Goal: Task Accomplishment & Management: Complete application form

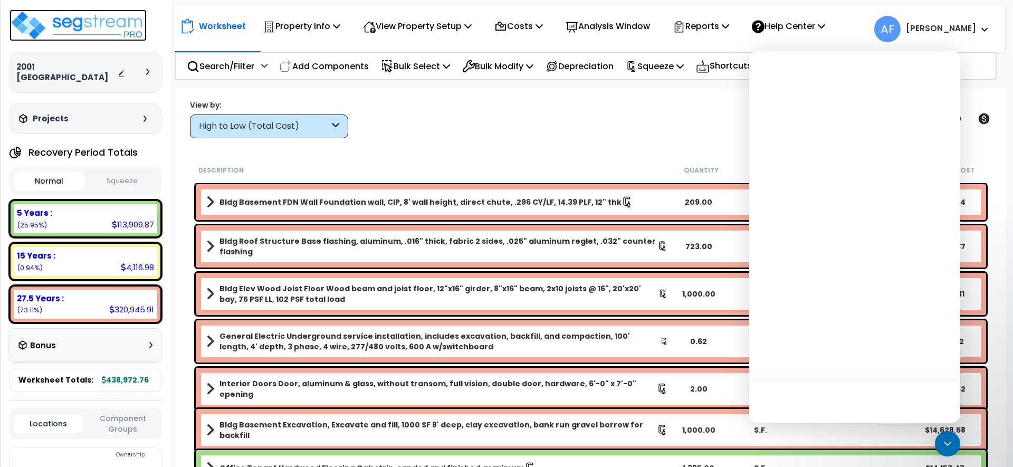
click at [135, 22] on img at bounding box center [77, 25] width 137 height 32
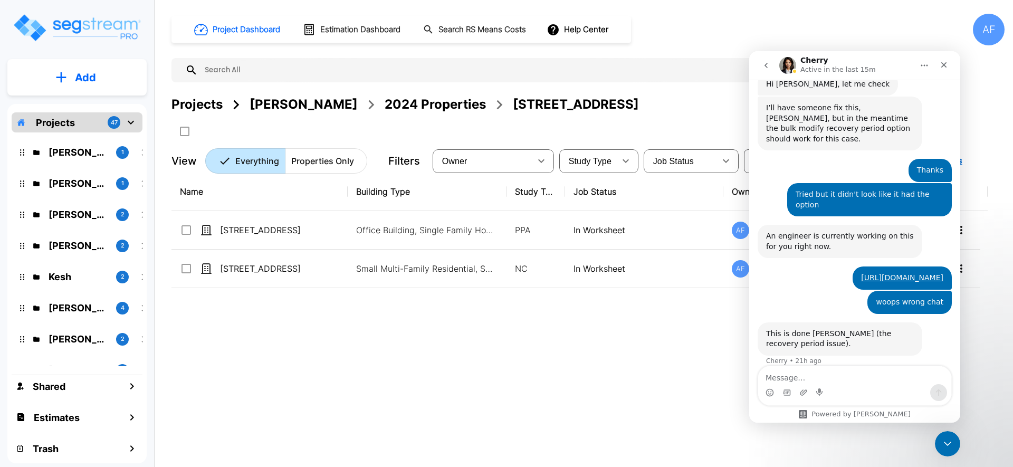
scroll to position [475, 0]
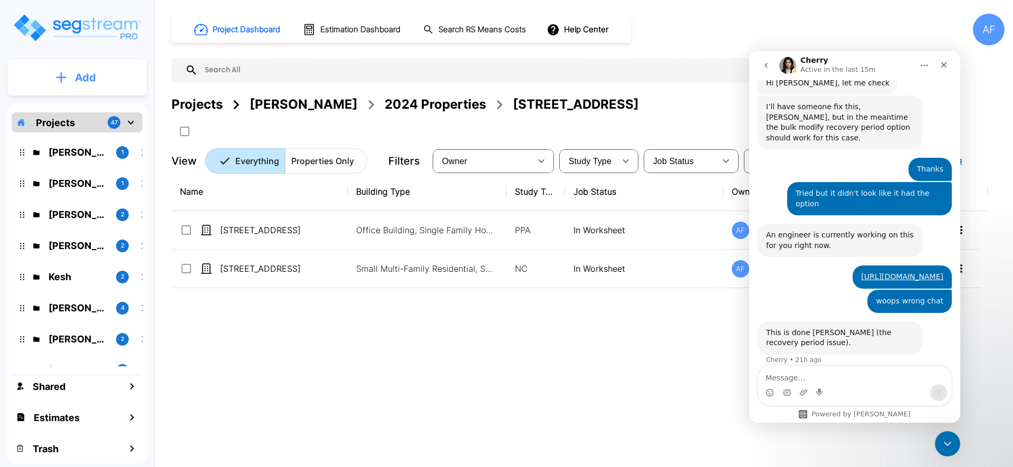
click at [93, 79] on p "Add" at bounding box center [85, 78] width 21 height 16
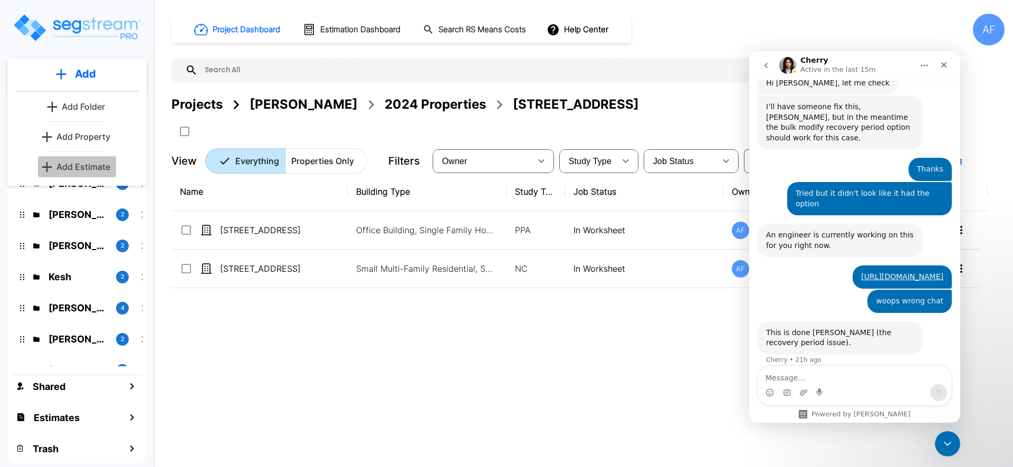
click at [88, 168] on p "Add Estimate" at bounding box center [83, 166] width 54 height 13
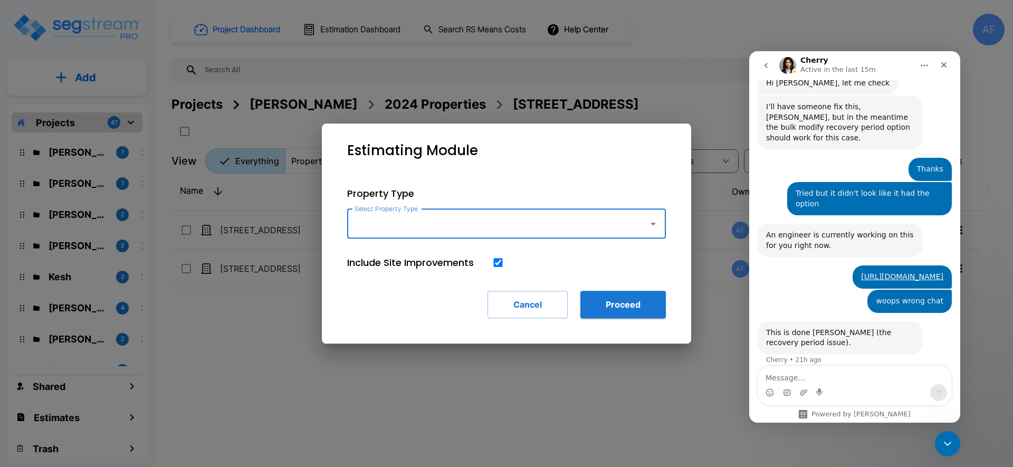
click at [591, 218] on input "Select Property Type" at bounding box center [495, 224] width 286 height 20
click at [560, 258] on li "Single Family Home" at bounding box center [506, 252] width 319 height 19
type input "Single Family Home"
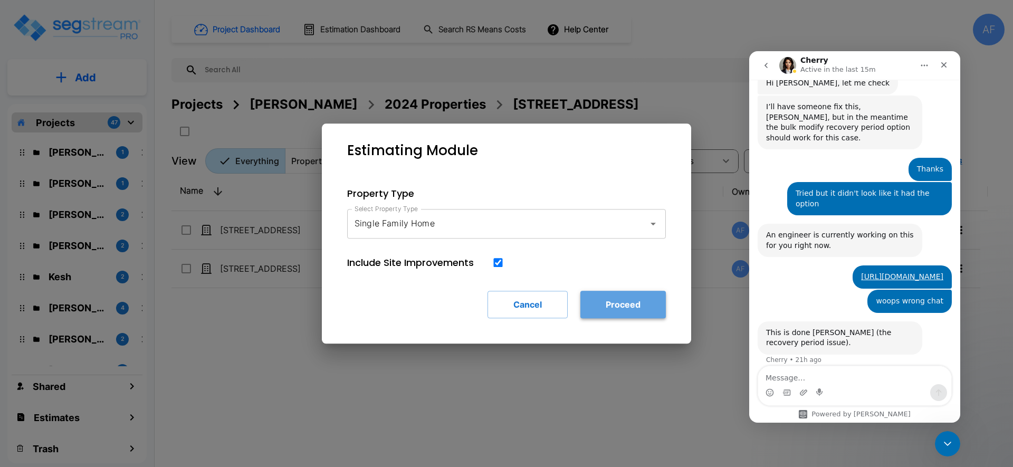
click at [613, 298] on button "Proceed" at bounding box center [622, 304] width 85 height 27
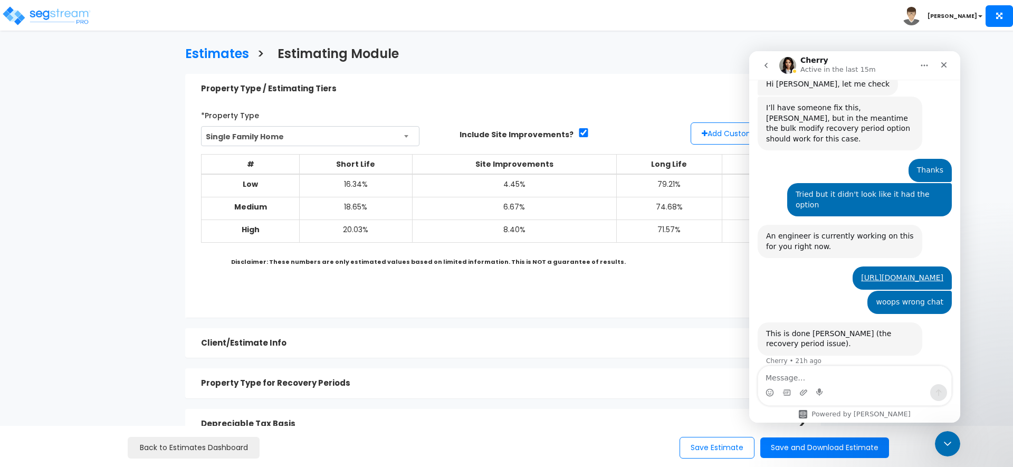
scroll to position [475, 0]
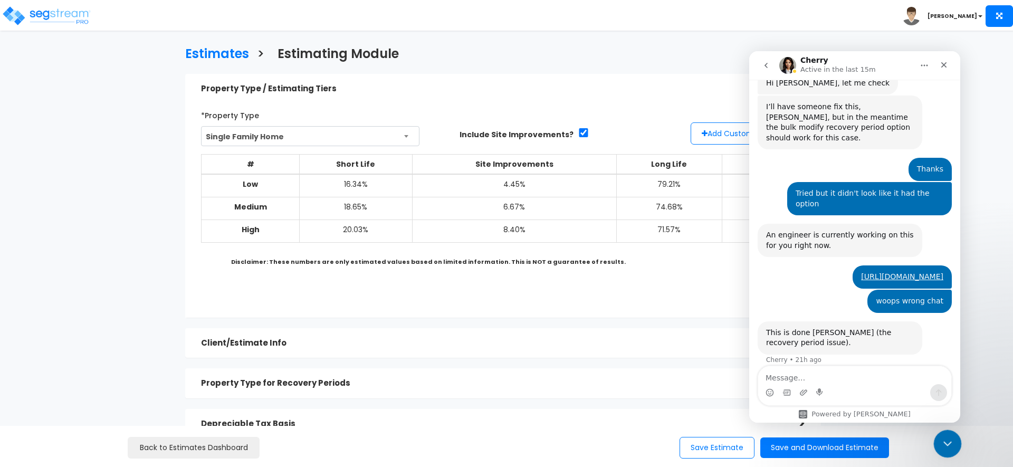
click at [940, 435] on div "Close Intercom Messenger" at bounding box center [945, 441] width 25 height 25
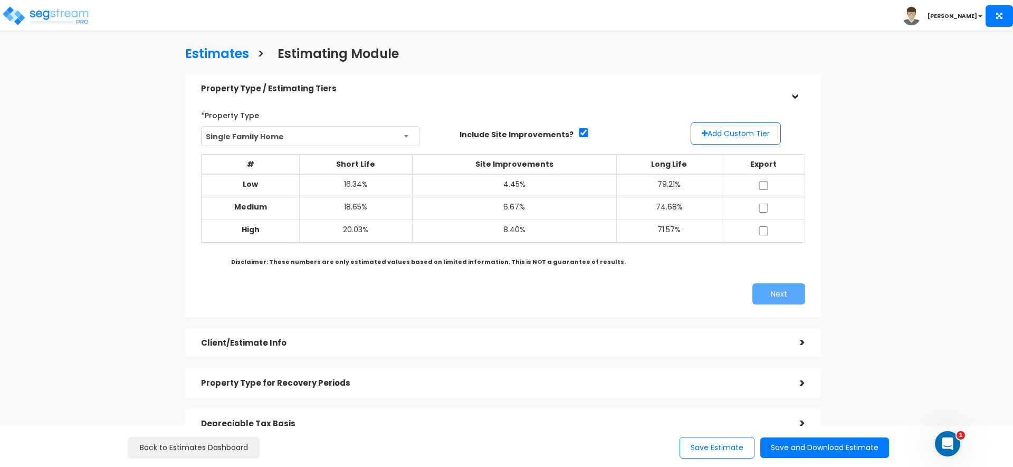
click at [575, 51] on div "Estimates > Estimating Module" at bounding box center [502, 52] width 651 height 32
click at [739, 135] on button "Add Custom Tier" at bounding box center [736, 133] width 90 height 22
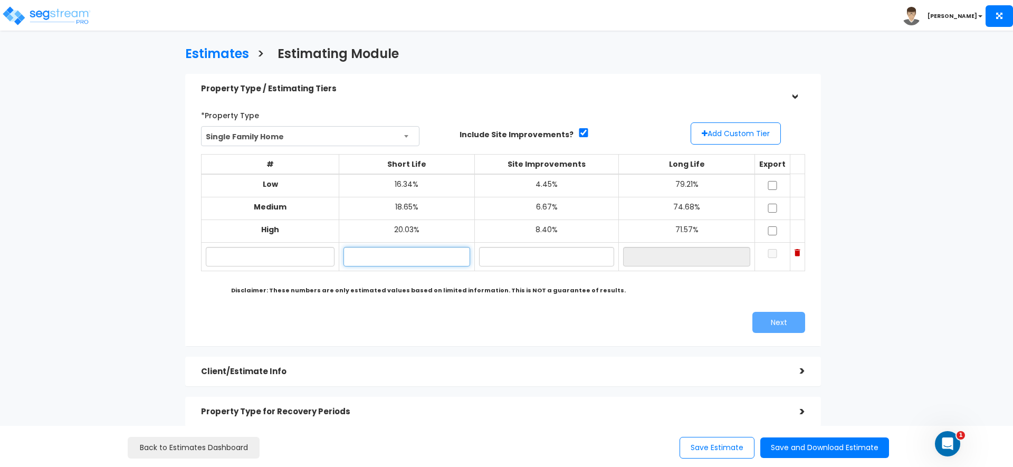
click at [406, 260] on input "text" at bounding box center [406, 257] width 127 height 20
click at [509, 264] on input "text" at bounding box center [546, 257] width 135 height 20
click at [353, 256] on input "17.65%" at bounding box center [406, 257] width 127 height 20
type input "18.65%"
click at [530, 261] on input "text" at bounding box center [546, 257] width 135 height 20
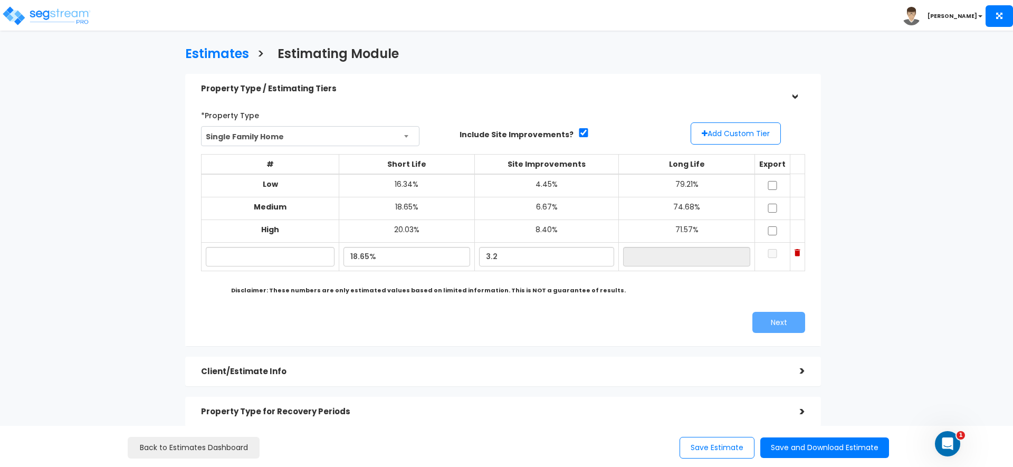
type input "3.20%"
type input "78.15%"
click at [512, 281] on div "# Short Life Site Improvements Long Life Export Low 16.34% 4.45% 79.21% Medium …" at bounding box center [503, 218] width 612 height 137
click at [496, 257] on input "3.20%" at bounding box center [546, 257] width 135 height 20
type input "2.20%"
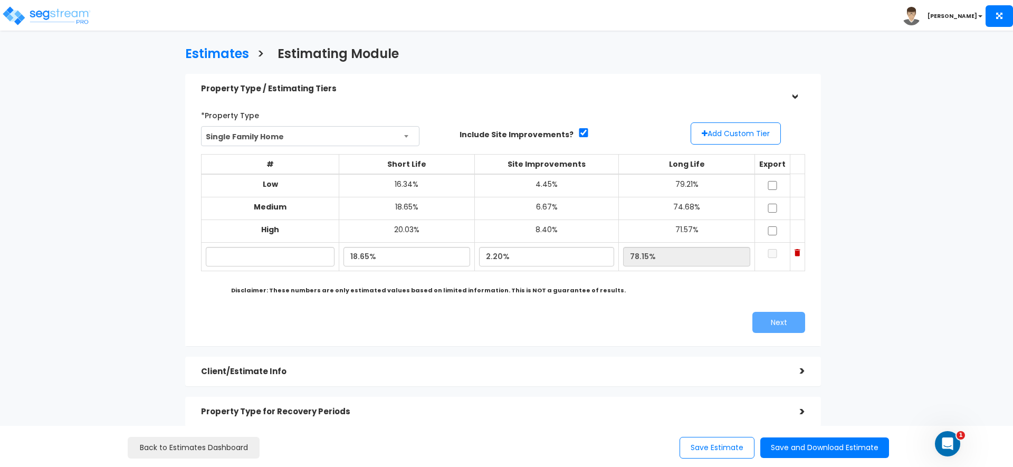
type input "79.15%"
click at [562, 294] on b "Disclaimer: These numbers are only estimated values based on limited informatio…" at bounding box center [428, 290] width 395 height 8
click at [287, 265] on input "text" at bounding box center [270, 257] width 129 height 20
type input "80 Grant"
click at [767, 252] on input "checkbox" at bounding box center [772, 253] width 11 height 9
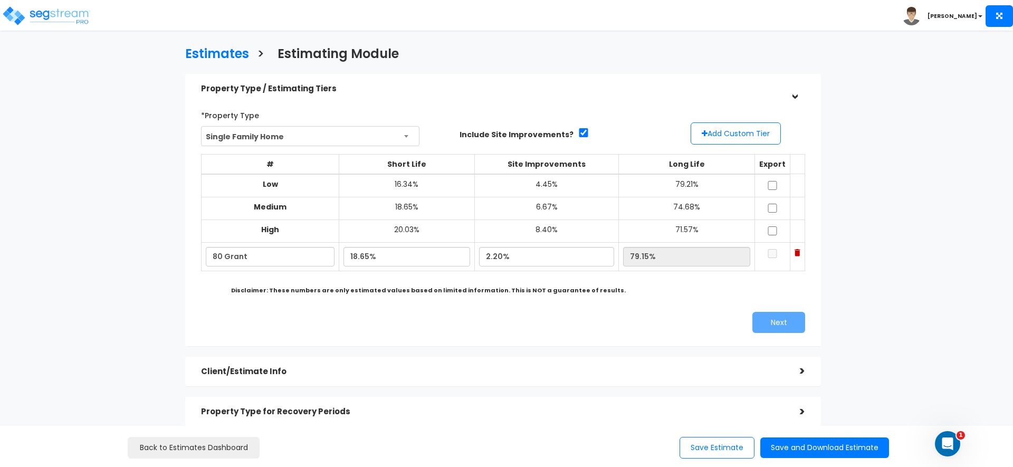
checkbox input "true"
click at [776, 334] on div "*Property Type Single Family Home Assisted/Senior Living Auto Repair Shop Auto …" at bounding box center [503, 219] width 620 height 237
click at [784, 323] on button "Next" at bounding box center [778, 322] width 53 height 21
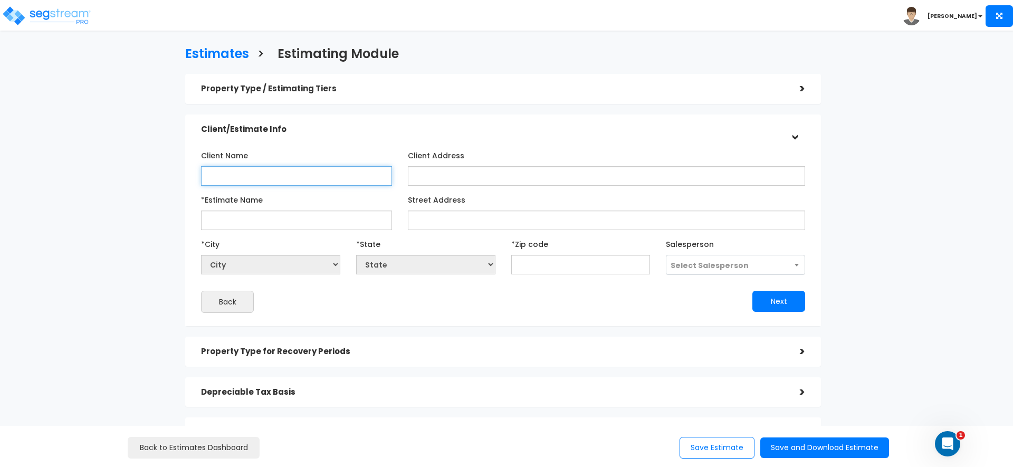
click at [285, 179] on input "Client Name" at bounding box center [296, 176] width 191 height 20
type input "E"
click at [278, 170] on input "Ava" at bounding box center [296, 176] width 191 height 20
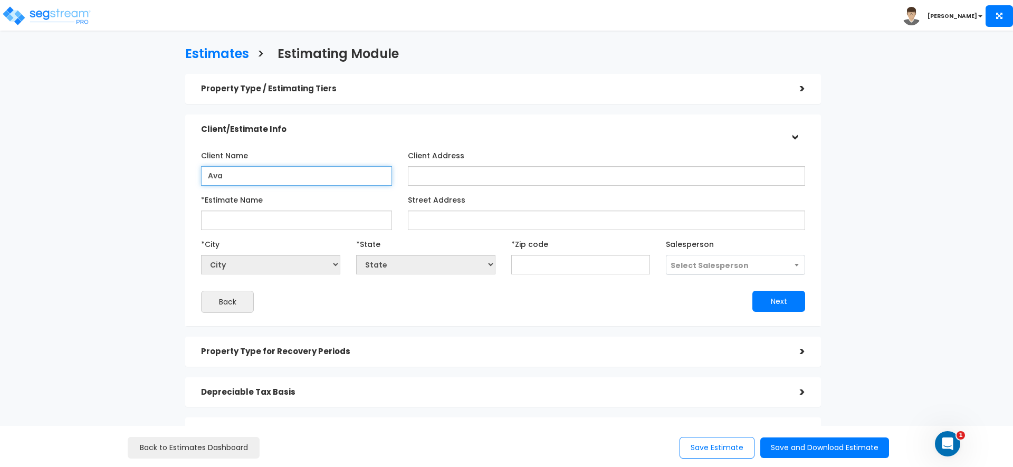
paste input "[PERSON_NAME]"
type input "[PERSON_NAME]"
click at [350, 137] on div "Client/Estimate Info" at bounding box center [492, 130] width 583 height 20
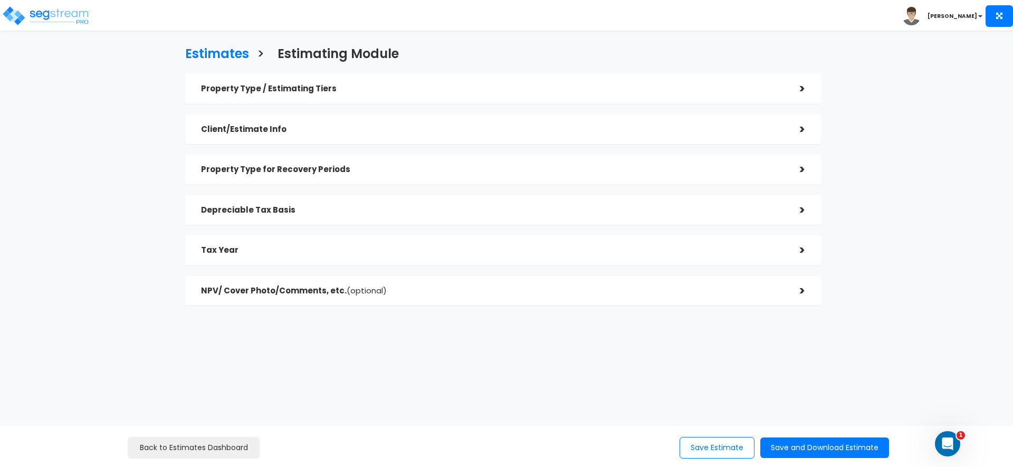
click at [400, 140] on div "Client/Estimate Info >" at bounding box center [503, 129] width 636 height 30
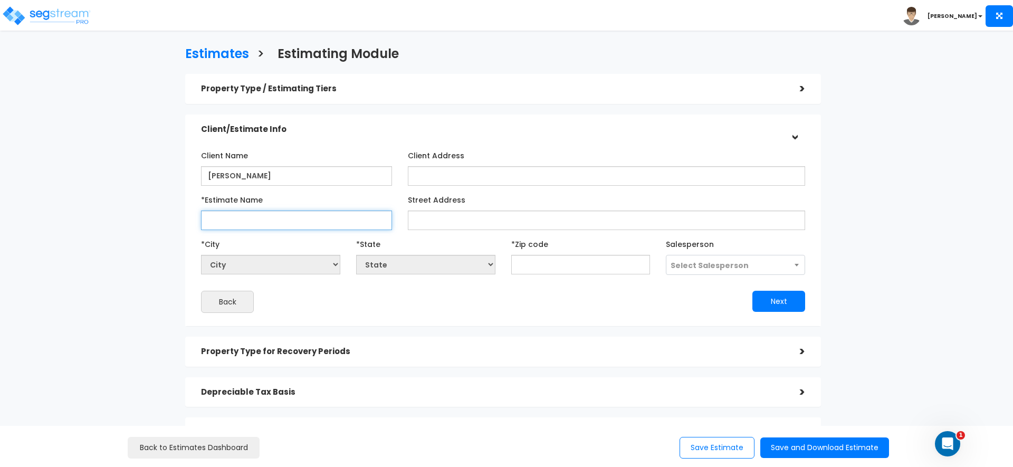
click at [330, 222] on input "*Estimate Name" at bounding box center [296, 220] width 191 height 20
type input "80 Grant"
click at [369, 233] on div "Client Name [PERSON_NAME] Client Address *Estimate Name" at bounding box center [503, 230] width 604 height 166
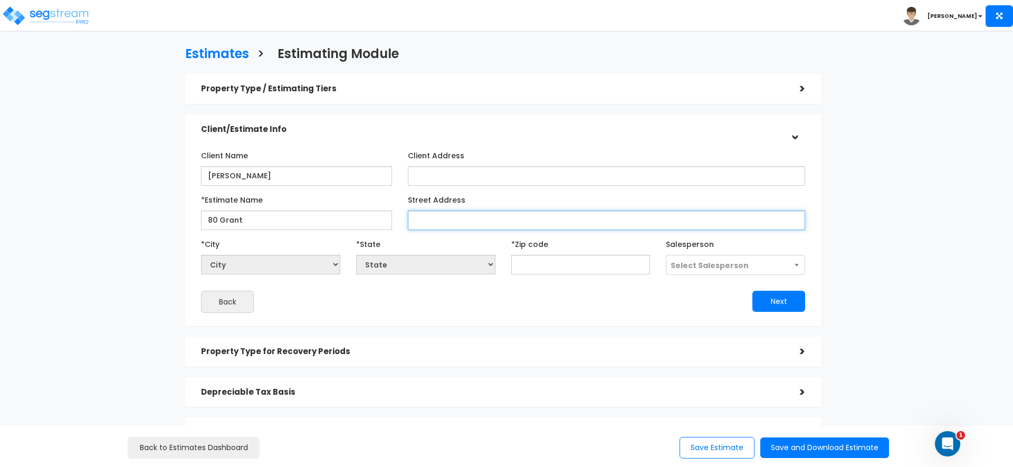
click at [463, 223] on input "Street Address" at bounding box center [606, 220] width 397 height 20
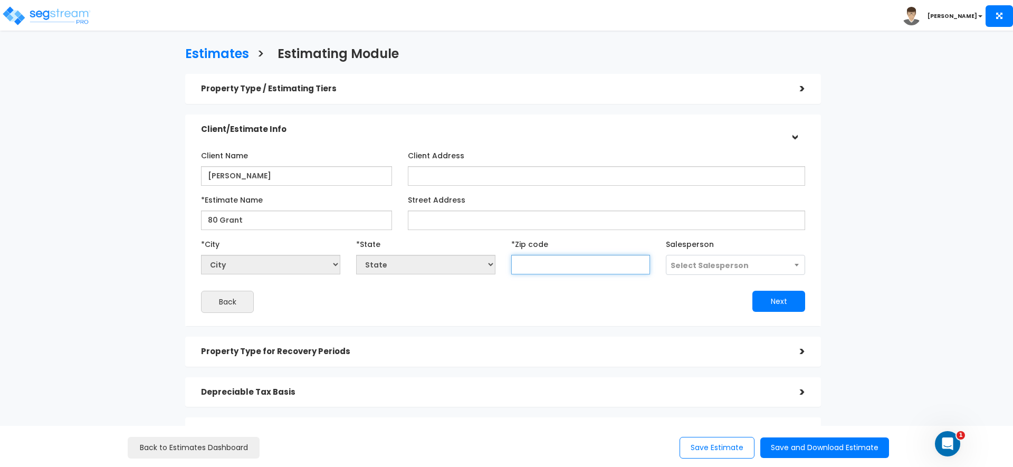
click at [624, 267] on input "text" at bounding box center [580, 265] width 139 height 20
type input "117"
select select "NY"
type input "11751"
click at [628, 290] on div "Client Name [PERSON_NAME] Client Address *Estimate Name" at bounding box center [503, 230] width 604 height 166
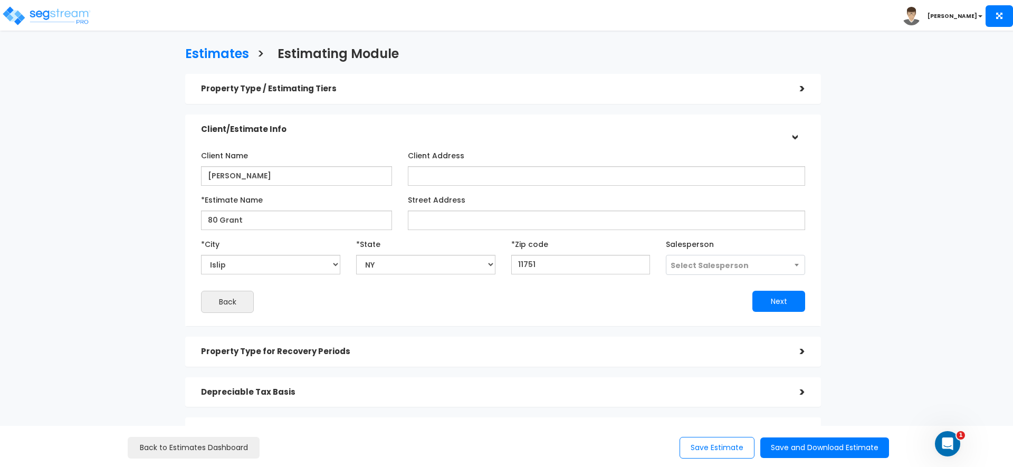
click at [695, 268] on span "Select Salesperson" at bounding box center [709, 265] width 78 height 11
click at [587, 287] on div "Client Name [PERSON_NAME] Client Address *Estimate Name" at bounding box center [503, 230] width 604 height 166
click at [773, 295] on button "Next" at bounding box center [778, 301] width 53 height 21
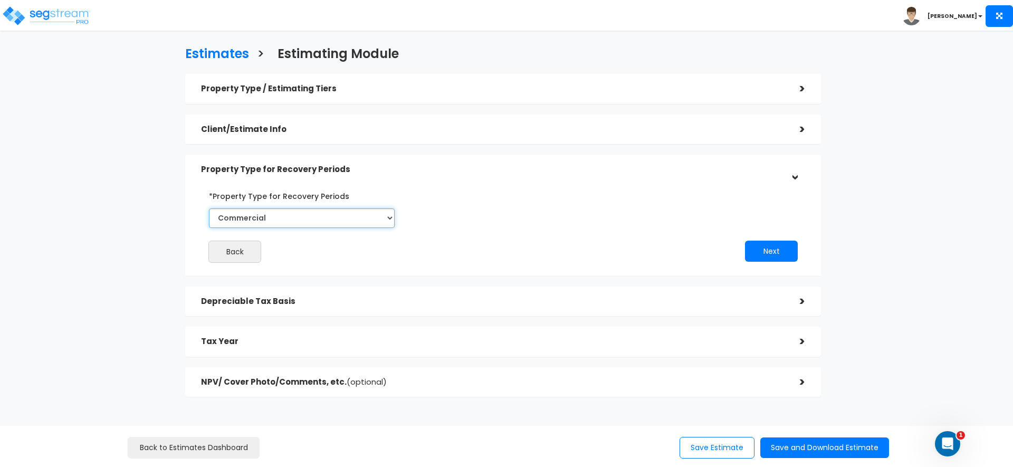
click at [325, 212] on select "Commercial Residential" at bounding box center [302, 218] width 186 height 20
select select "Residential"
click at [209, 208] on select "Commercial Residential" at bounding box center [302, 218] width 186 height 20
click at [778, 254] on button "Next" at bounding box center [771, 251] width 53 height 21
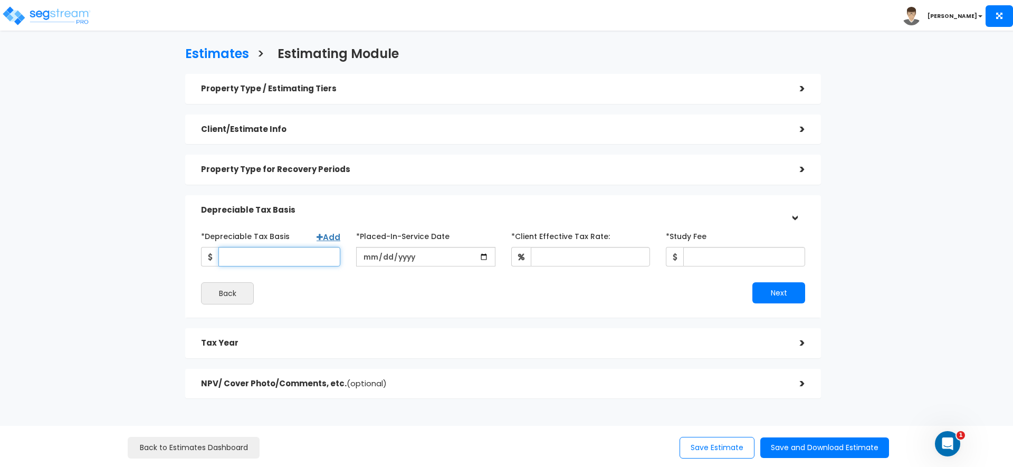
click at [248, 256] on input "*Depreciable Tax Basis" at bounding box center [279, 257] width 122 height 20
paste input "949743"
type input "949,743"
click at [479, 258] on input "date" at bounding box center [425, 257] width 139 height 20
type input "[DATE]"
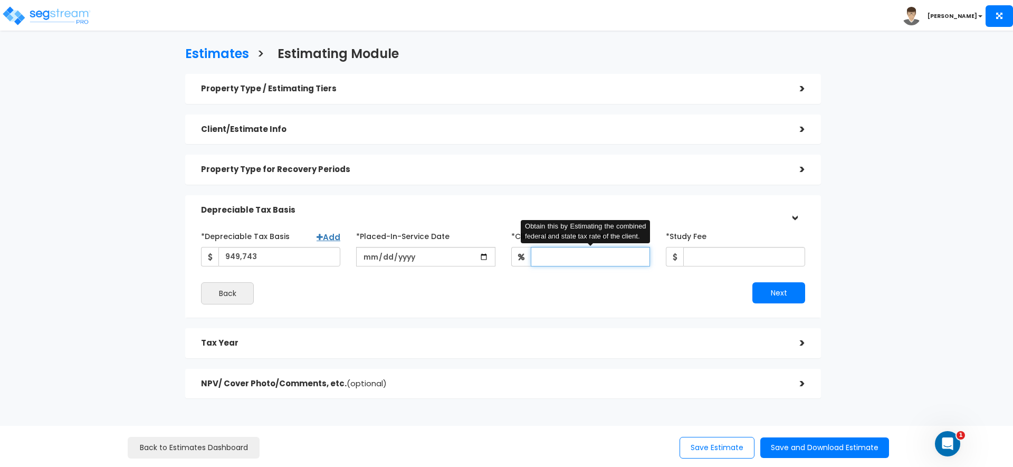
click at [563, 260] on input "*Client Effective Tax Rate:" at bounding box center [591, 257] width 120 height 20
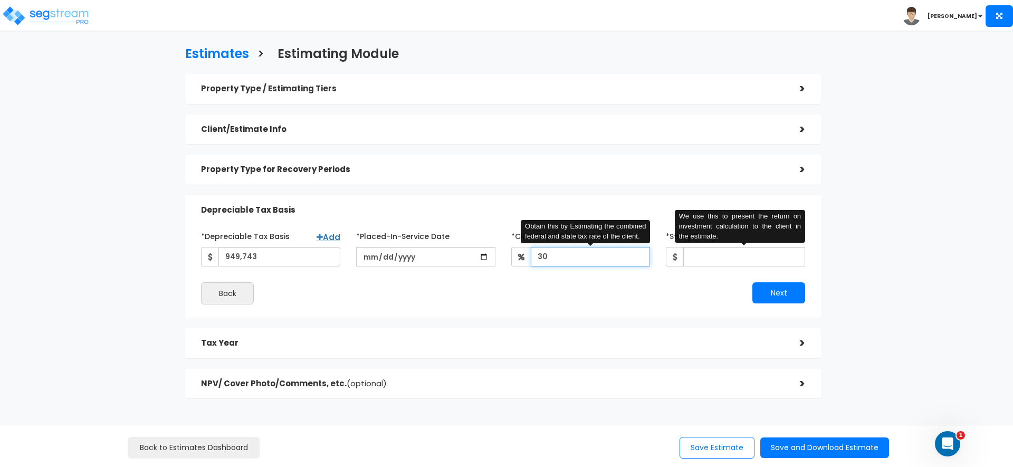
type input "30"
click at [720, 254] on input "*Study Fee" at bounding box center [744, 257] width 122 height 20
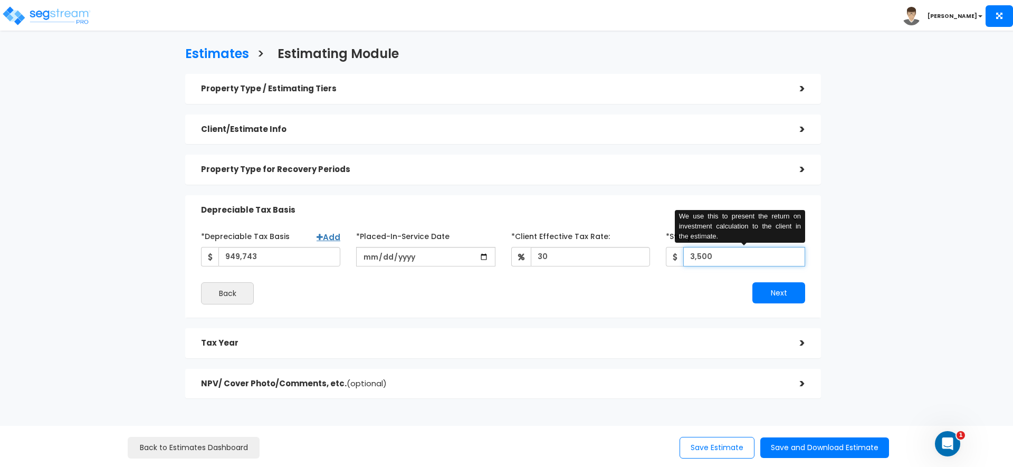
type input "3,500"
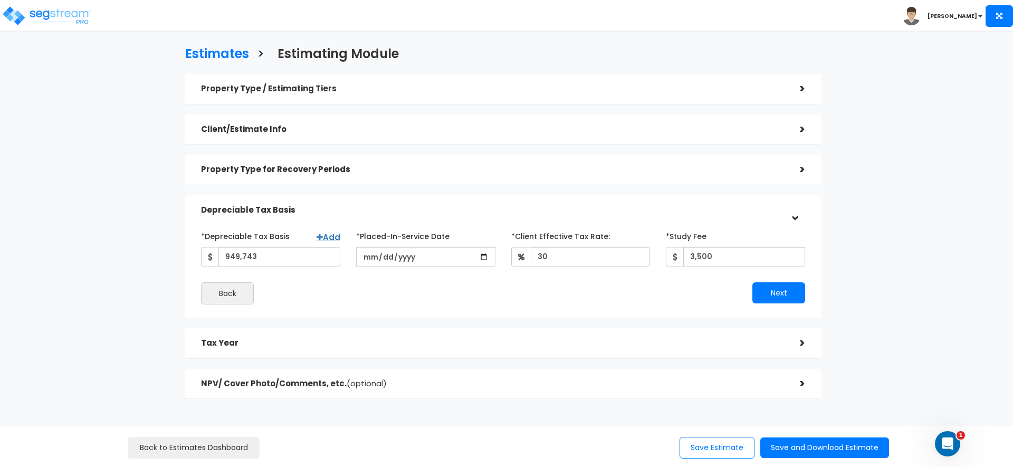
drag, startPoint x: 605, startPoint y: 292, endPoint x: 671, endPoint y: 288, distance: 66.0
click at [620, 291] on div "Next" at bounding box center [658, 292] width 310 height 21
click at [769, 299] on button "Next" at bounding box center [778, 292] width 53 height 21
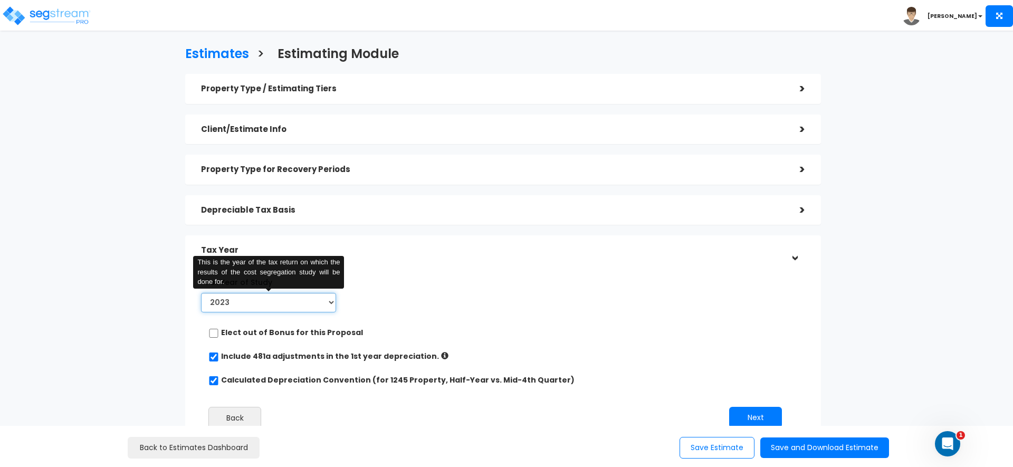
click at [307, 304] on select "2023 2024 2025 2026" at bounding box center [268, 303] width 135 height 20
select select "2024"
click at [201, 293] on select "2023 2024 2025 2026" at bounding box center [268, 303] width 135 height 20
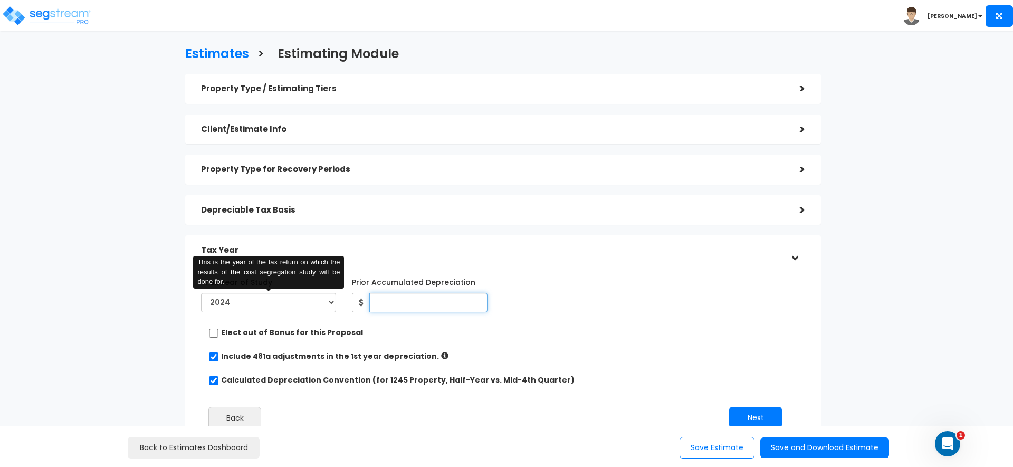
click at [443, 300] on input "Prior Accumulated Depreciation" at bounding box center [428, 303] width 118 height 20
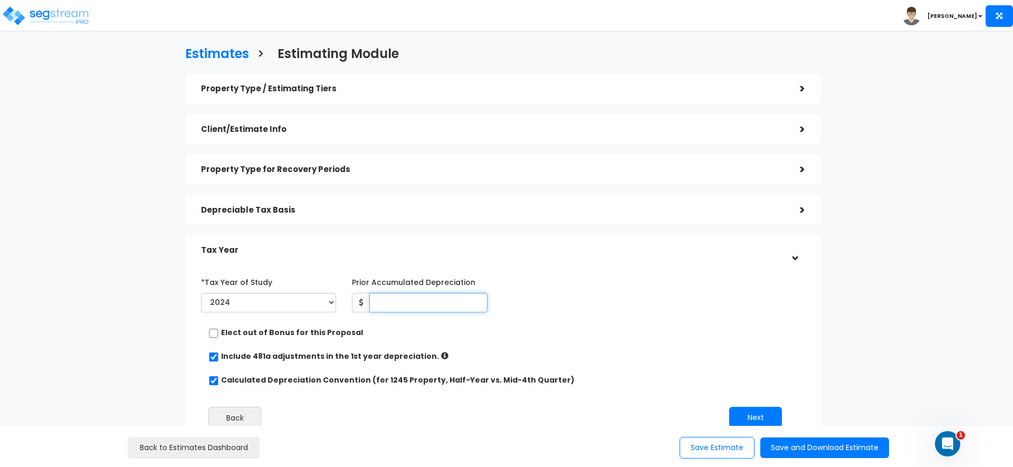
click at [385, 300] on input "Prior Accumulated Depreciation" at bounding box center [428, 303] width 118 height 20
paste input "44609"
type input "44,609"
click at [576, 311] on div "*Tax Year of Study 2023 2024 2025 2026 Prior Accumulated Depreciation 44,609" at bounding box center [495, 294] width 604 height 43
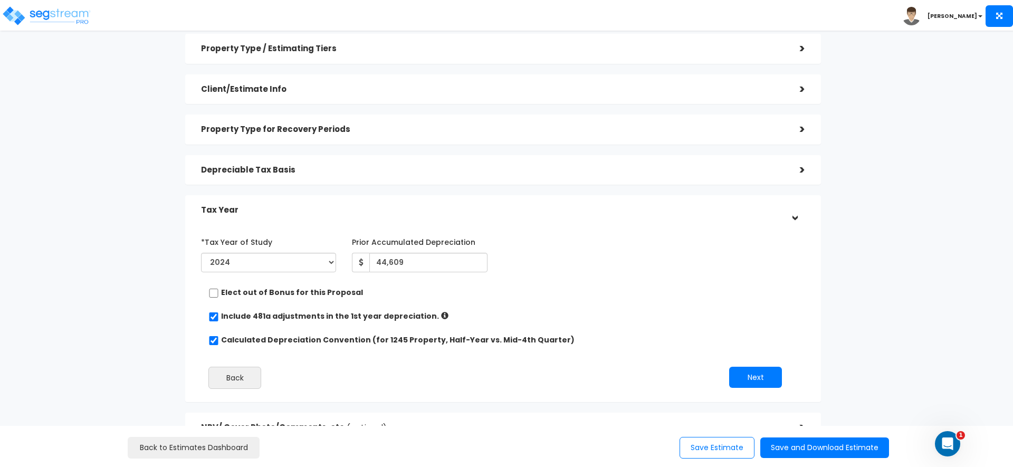
scroll to position [52, 0]
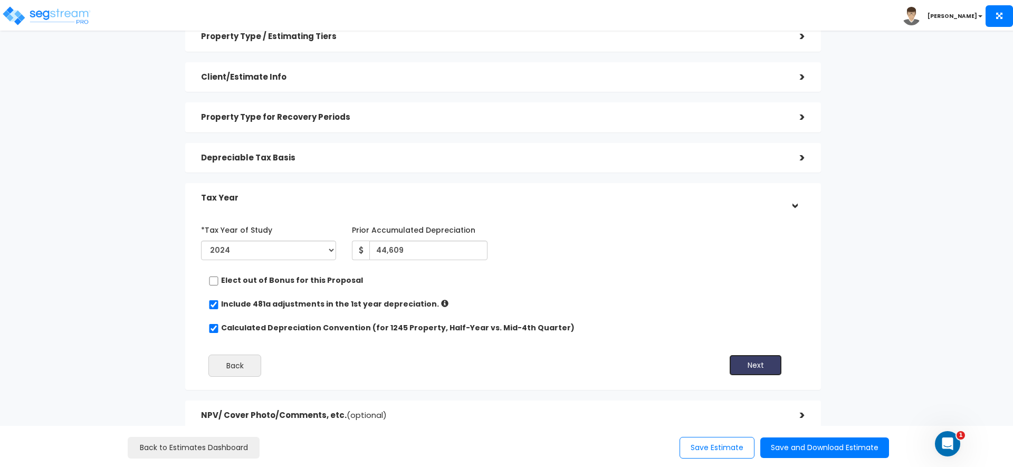
click at [748, 364] on button "Next" at bounding box center [755, 364] width 53 height 21
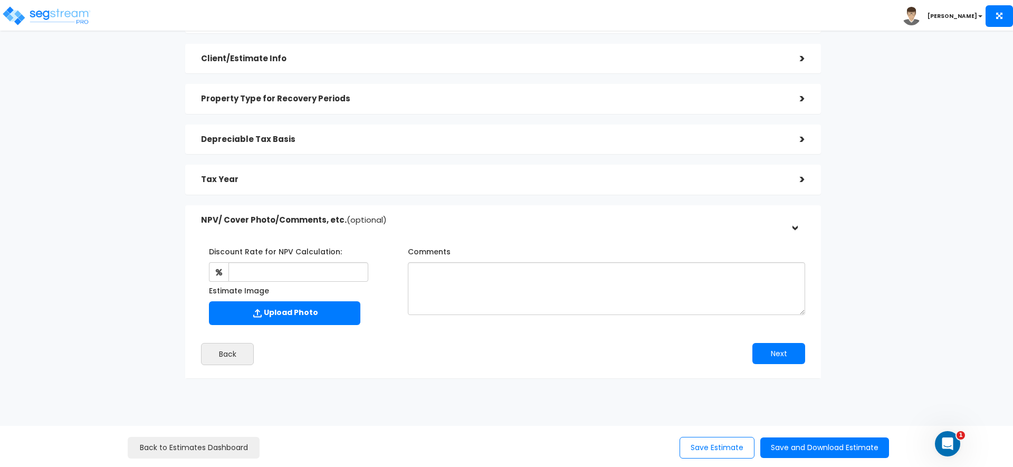
scroll to position [71, 0]
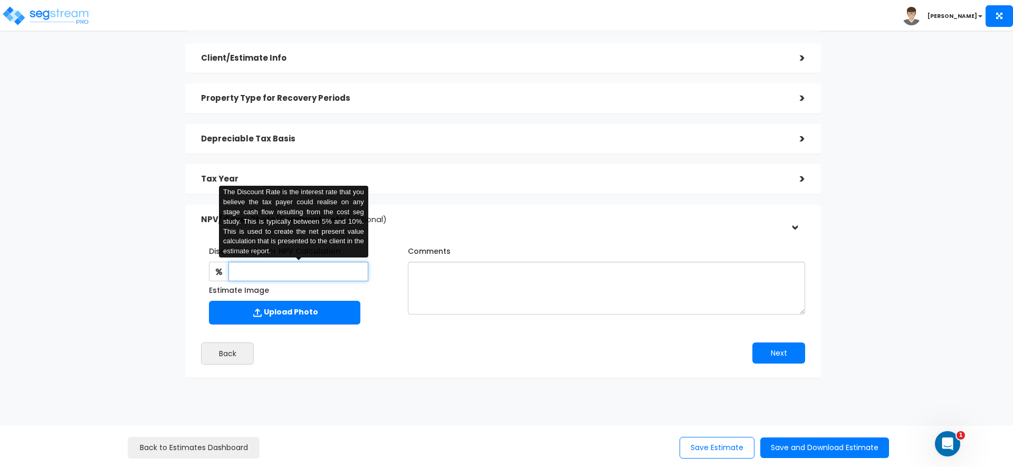
click at [280, 274] on input "text" at bounding box center [297, 272] width 139 height 20
type input "5"
click at [388, 357] on div "Back" at bounding box center [348, 353] width 310 height 22
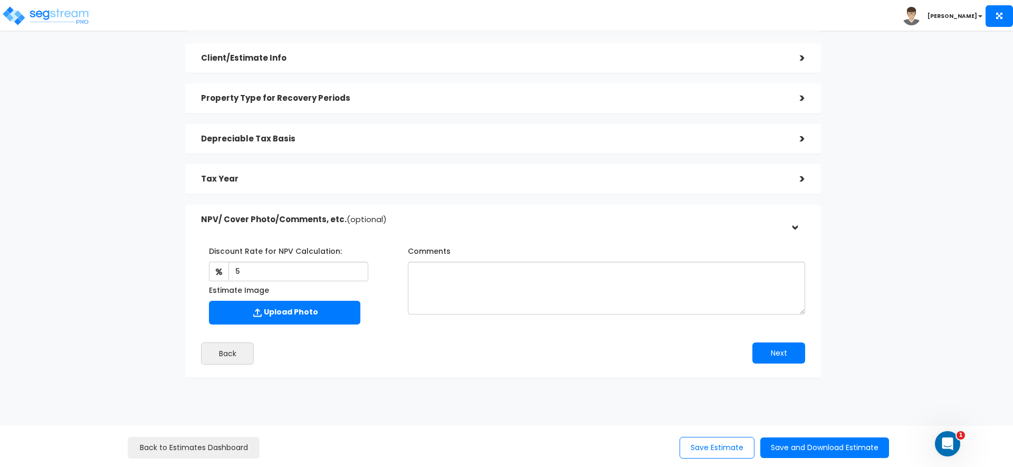
scroll to position [88, 0]
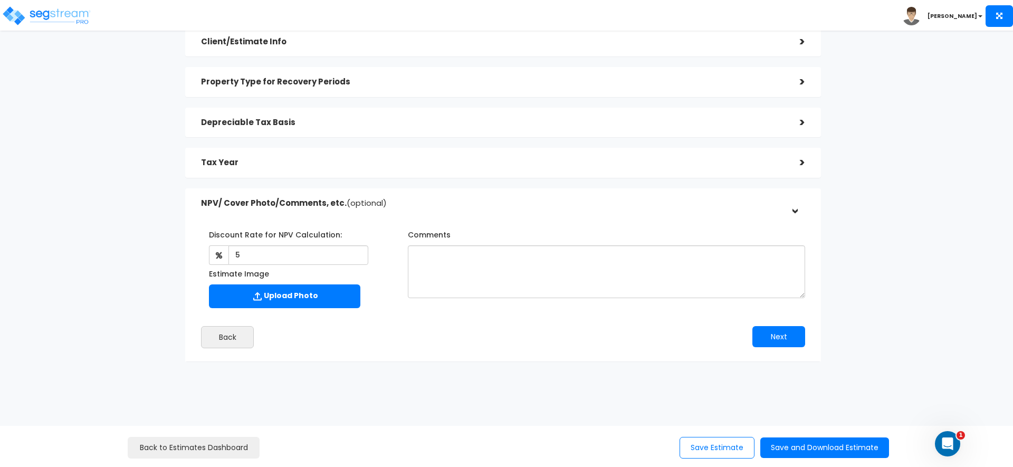
click at [484, 333] on div "Back" at bounding box center [348, 337] width 310 height 22
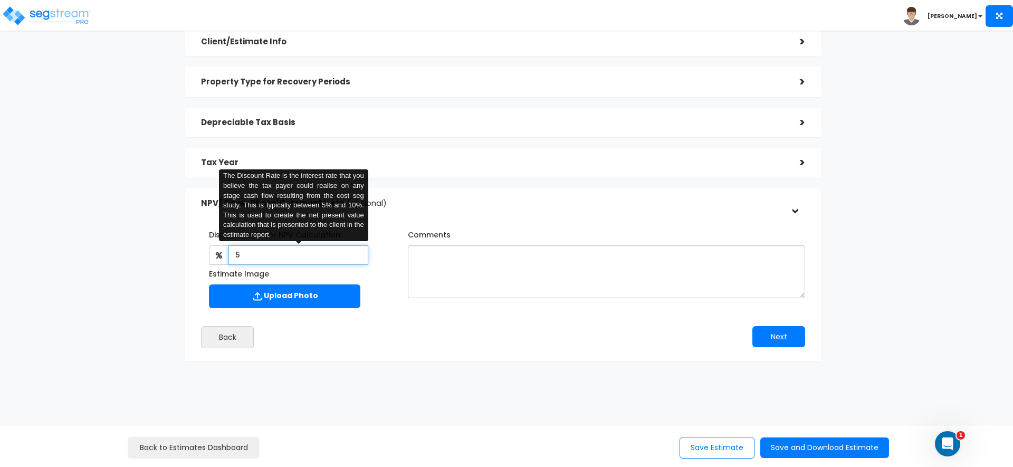
click at [291, 254] on input "5" at bounding box center [297, 255] width 139 height 20
click at [530, 344] on div "Next" at bounding box center [658, 336] width 310 height 21
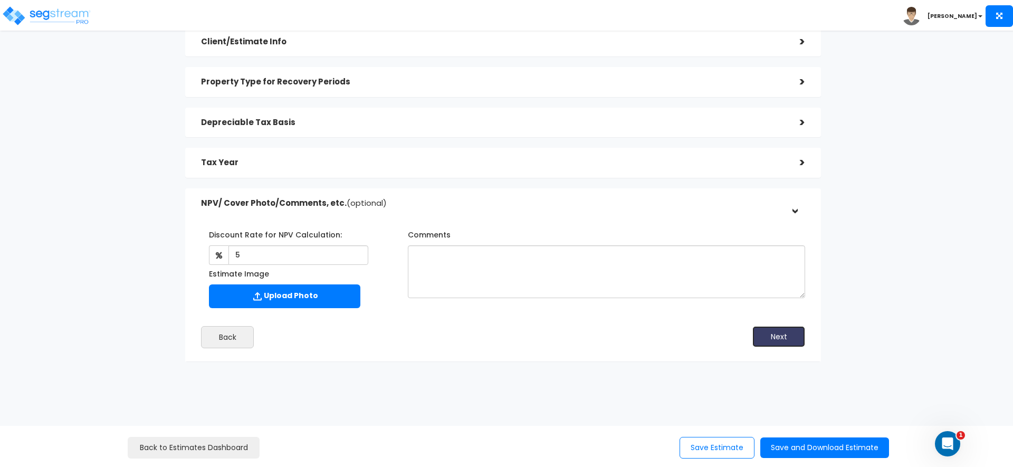
click at [786, 336] on button "Next" at bounding box center [778, 336] width 53 height 21
click at [836, 449] on button "Save and Download Estimate" at bounding box center [824, 447] width 129 height 21
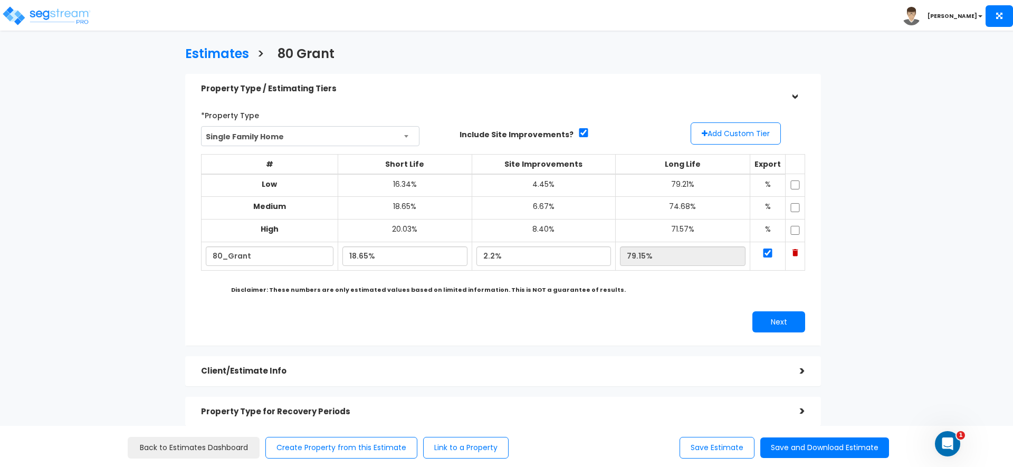
scroll to position [1, 0]
click at [810, 449] on button "Save and Download Estimate" at bounding box center [824, 447] width 129 height 21
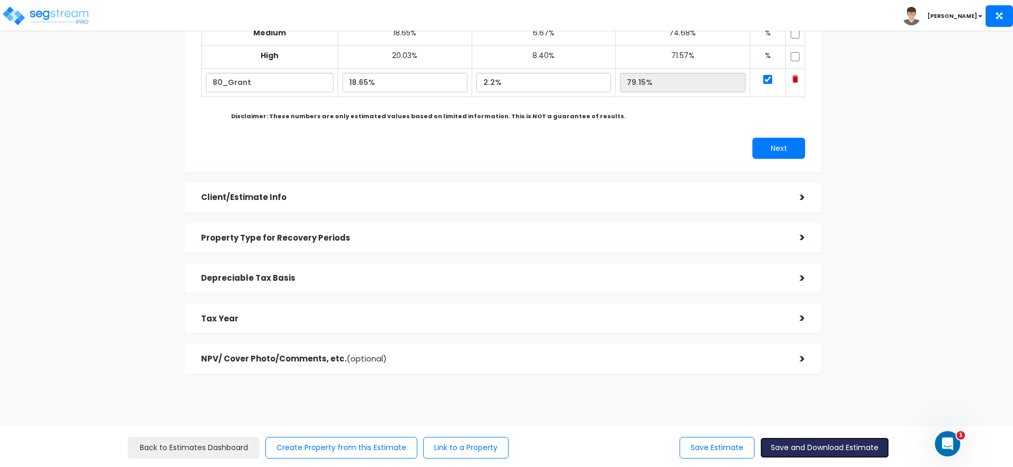
scroll to position [187, 0]
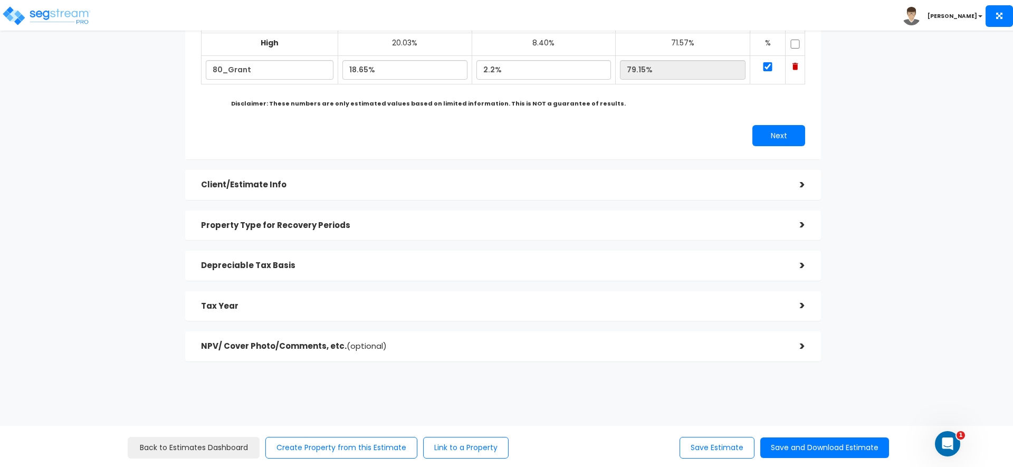
click at [248, 294] on div "Tax Year >" at bounding box center [503, 306] width 636 height 30
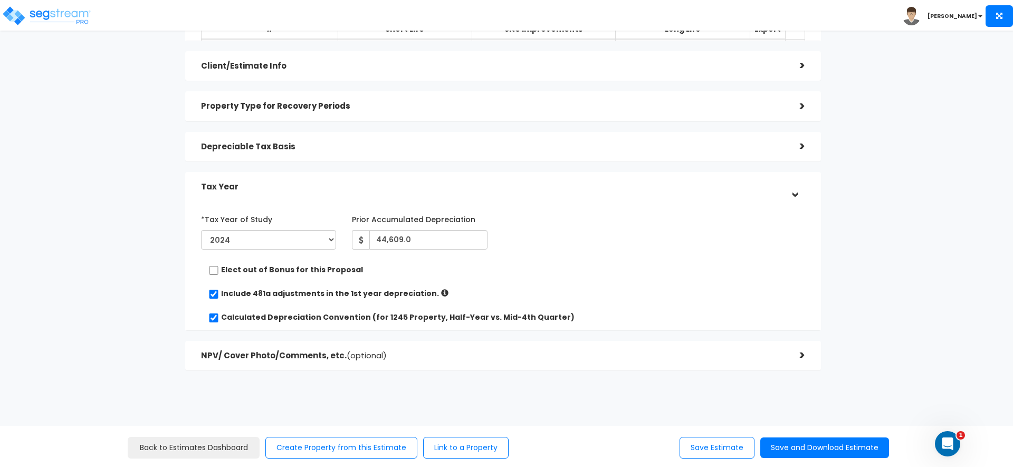
scroll to position [111, 0]
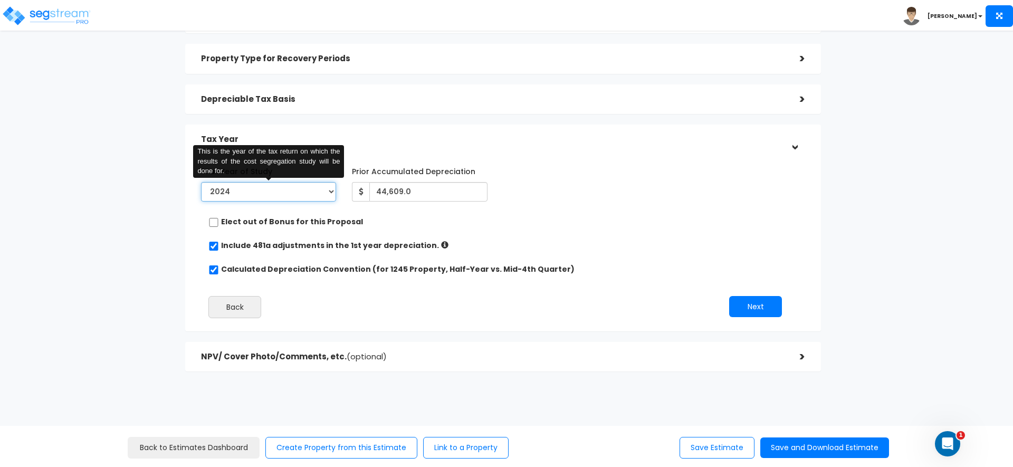
click at [275, 189] on select "2023 2024 2025 2026" at bounding box center [268, 192] width 135 height 20
select select "2025"
click at [201, 182] on select "2023 2024 2025 2026" at bounding box center [268, 192] width 135 height 20
click at [400, 230] on div "*Tax Year of Study 2023 2024 2025 2026 This is the year of the tax return on wh…" at bounding box center [495, 244] width 604 height 174
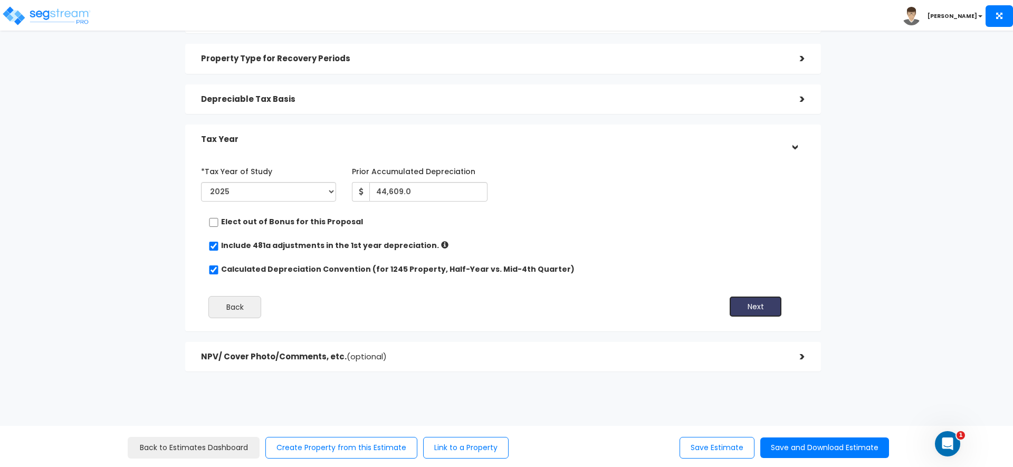
click at [749, 304] on button "Next" at bounding box center [755, 306] width 53 height 21
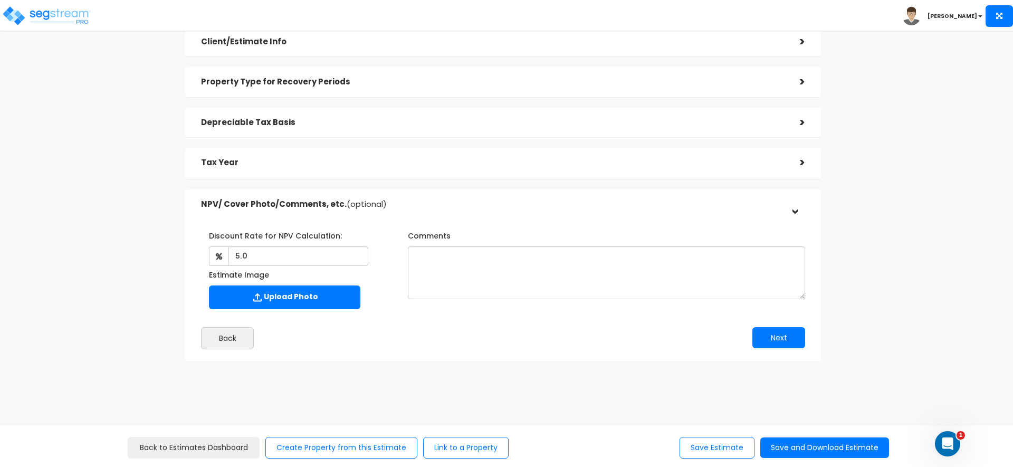
scroll to position [88, 0]
click at [772, 331] on button "Next" at bounding box center [778, 336] width 53 height 21
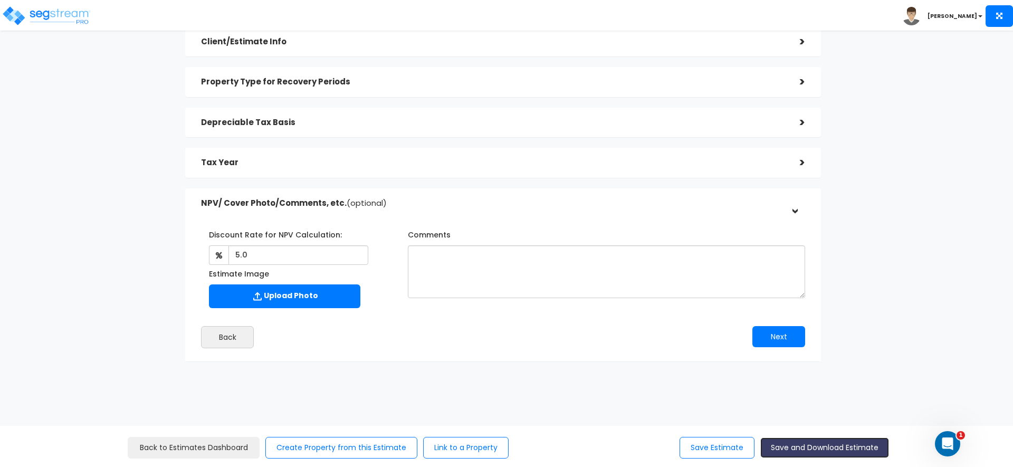
click at [818, 449] on button "Save and Download Estimate" at bounding box center [824, 447] width 129 height 21
